Goal: Check status: Check status

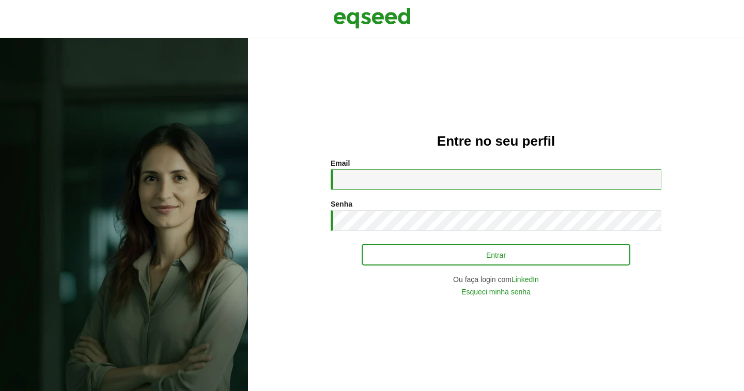
type input "**********"
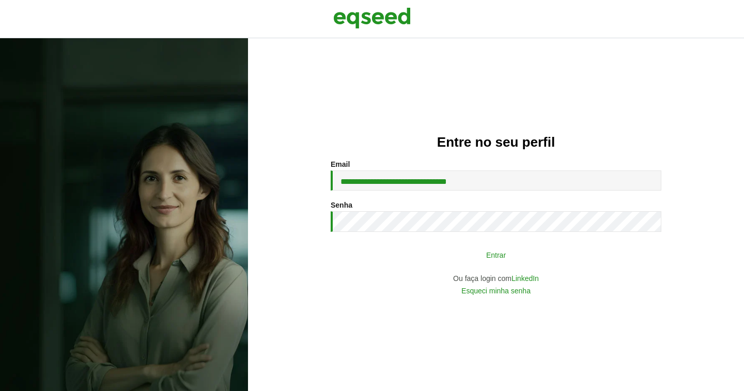
click at [449, 251] on button "Entrar" at bounding box center [496, 255] width 269 height 20
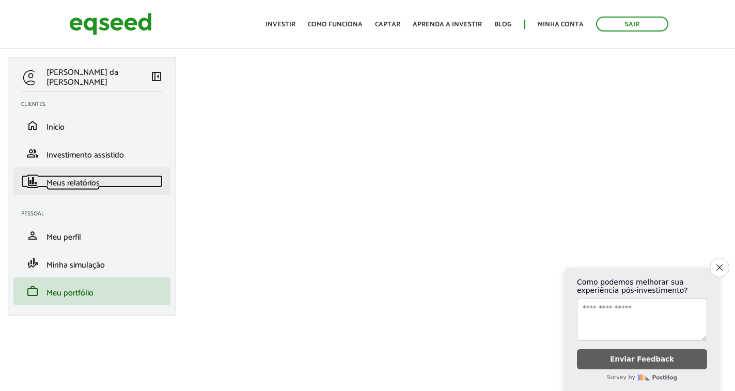
click at [84, 186] on span "Meus relatórios" at bounding box center [72, 183] width 53 height 14
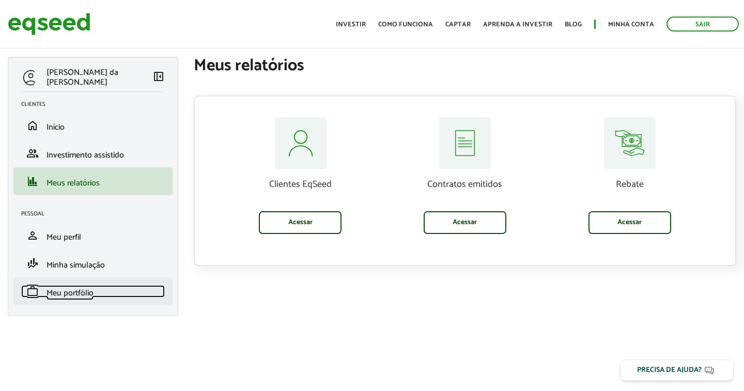
click at [78, 298] on span "Meu portfólio" at bounding box center [69, 293] width 47 height 14
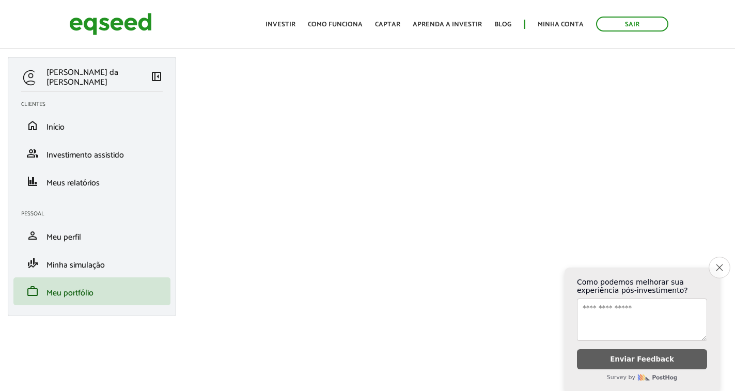
click at [721, 264] on icon "Close survey" at bounding box center [719, 267] width 7 height 7
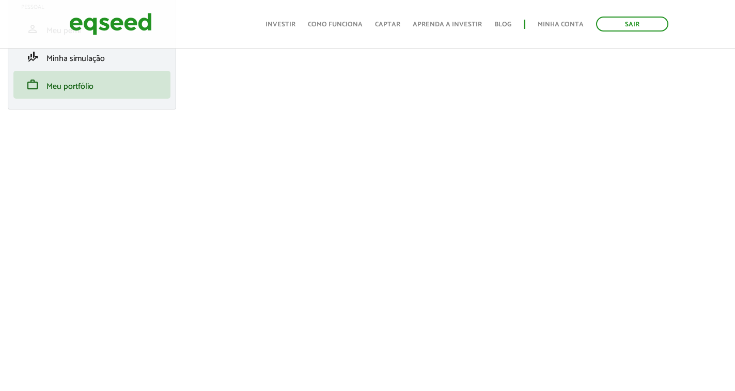
scroll to position [52, 0]
